Goal: Find contact information: Find contact information

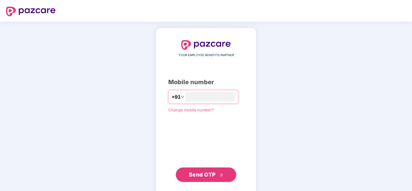
type input "**********"
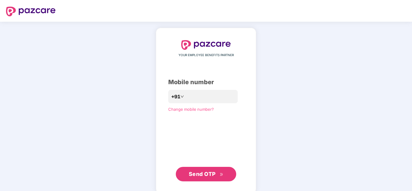
click at [200, 177] on span "Send OTP" at bounding box center [206, 174] width 35 height 8
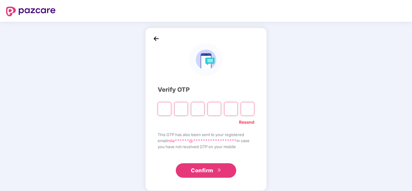
type input "*"
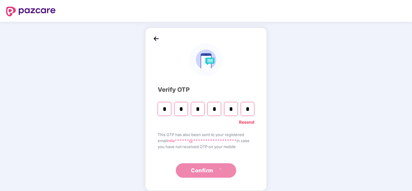
type input "*"
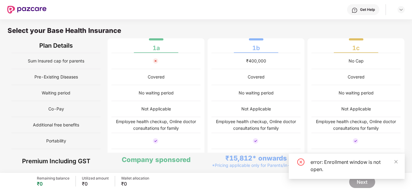
scroll to position [63, 0]
click at [397, 162] on icon "close" at bounding box center [396, 162] width 4 height 4
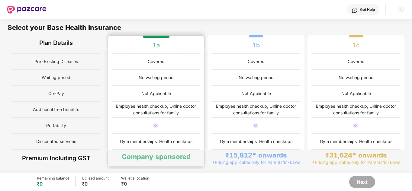
scroll to position [3, 0]
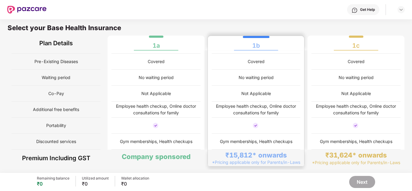
click at [233, 159] on div "₹15,812* onwards" at bounding box center [256, 155] width 62 height 8
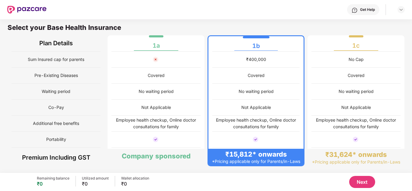
scroll to position [78, 0]
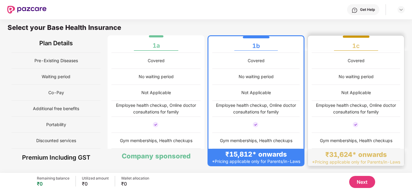
click at [354, 126] on img at bounding box center [355, 124] width 7 height 7
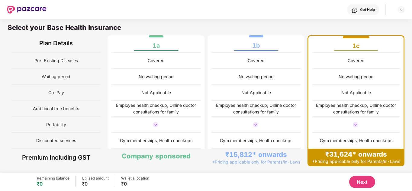
click at [367, 185] on button "Next" at bounding box center [362, 182] width 26 height 12
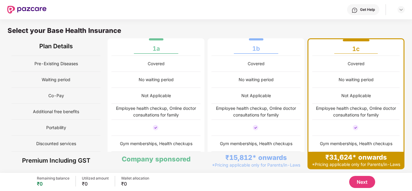
click at [366, 7] on div "Get Help" at bounding box center [363, 9] width 32 height 11
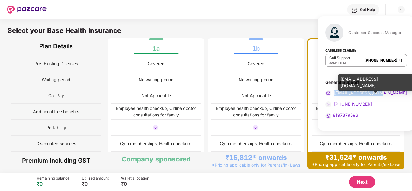
drag, startPoint x: 384, startPoint y: 92, endPoint x: 334, endPoint y: 95, distance: 49.6
click at [334, 95] on div "[EMAIL_ADDRESS][DOMAIN_NAME]" at bounding box center [366, 93] width 82 height 7
copy span "[EMAIL_ADDRESS][DOMAIN_NAME]"
